Goal: Entertainment & Leisure: Consume media (video, audio)

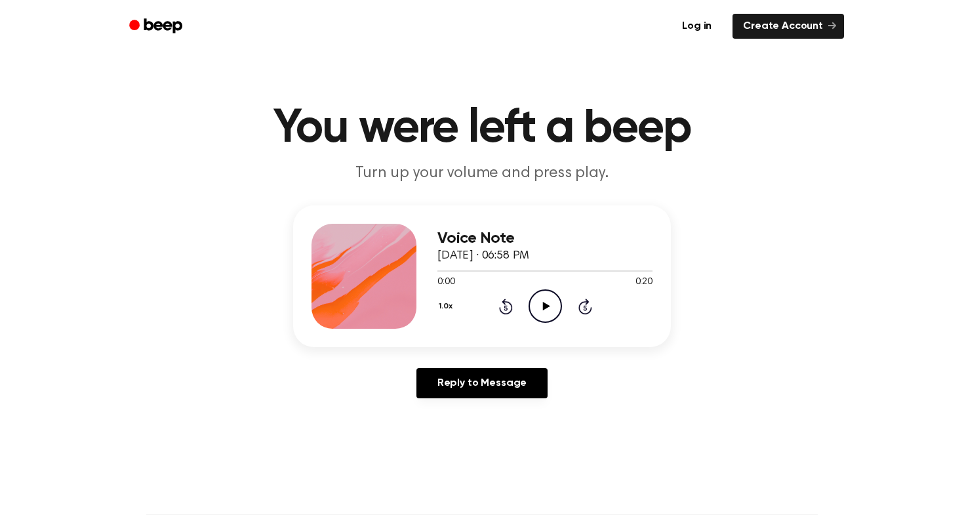
click at [546, 312] on icon "Play Audio" at bounding box center [545, 305] width 33 height 33
click at [544, 313] on icon "Play Audio" at bounding box center [545, 305] width 33 height 33
click at [550, 310] on icon "Play Audio" at bounding box center [545, 305] width 33 height 33
click at [535, 310] on icon "Play Audio" at bounding box center [545, 305] width 33 height 33
click at [548, 306] on icon at bounding box center [546, 306] width 7 height 9
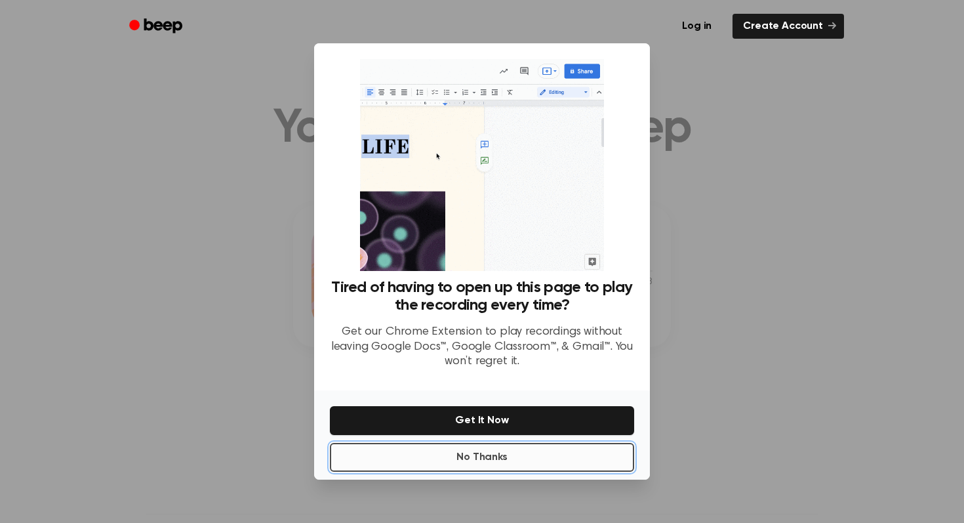
click at [535, 452] on button "No Thanks" at bounding box center [482, 457] width 304 height 29
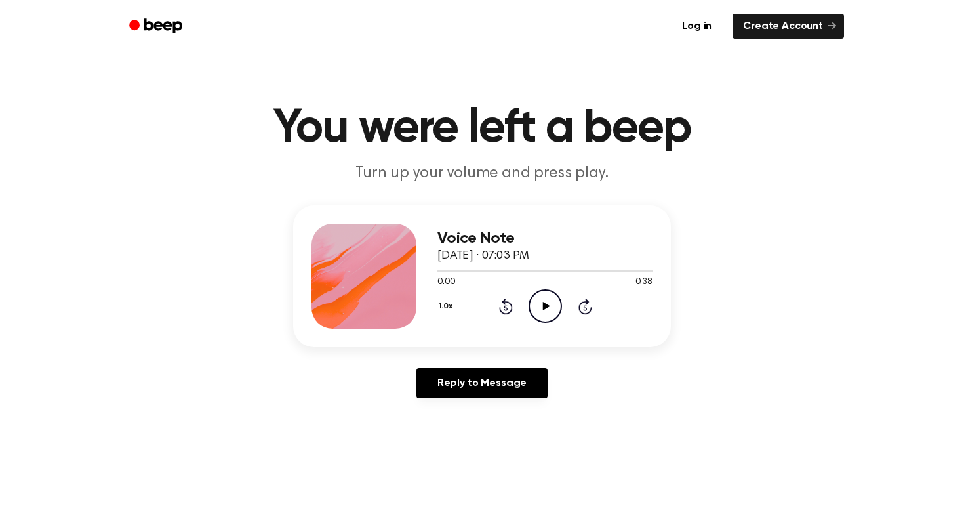
click at [553, 300] on icon "Play Audio" at bounding box center [545, 305] width 33 height 33
click at [545, 300] on icon "Play Audio" at bounding box center [545, 305] width 33 height 33
